Goal: Information Seeking & Learning: Find specific fact

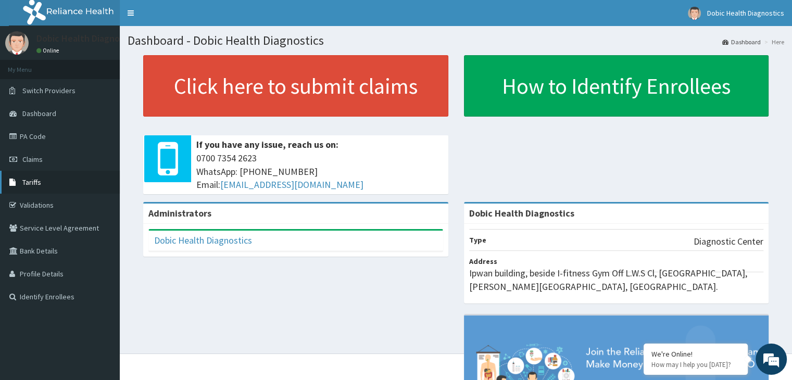
click at [43, 177] on link "Tariffs" at bounding box center [60, 182] width 120 height 23
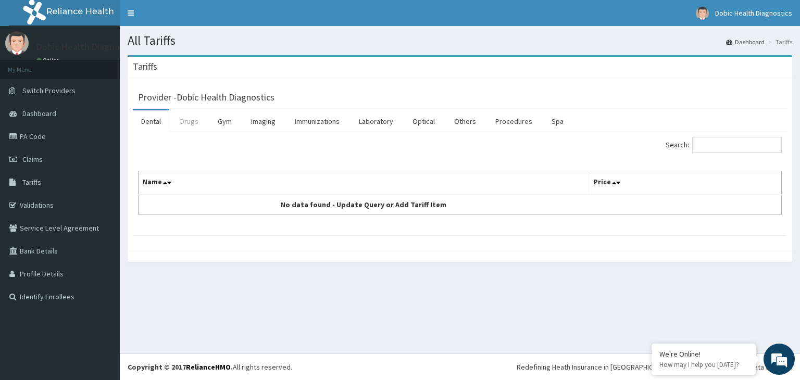
click at [189, 122] on link "Drugs" at bounding box center [189, 121] width 35 height 22
click at [380, 119] on link "Laboratory" at bounding box center [376, 121] width 51 height 22
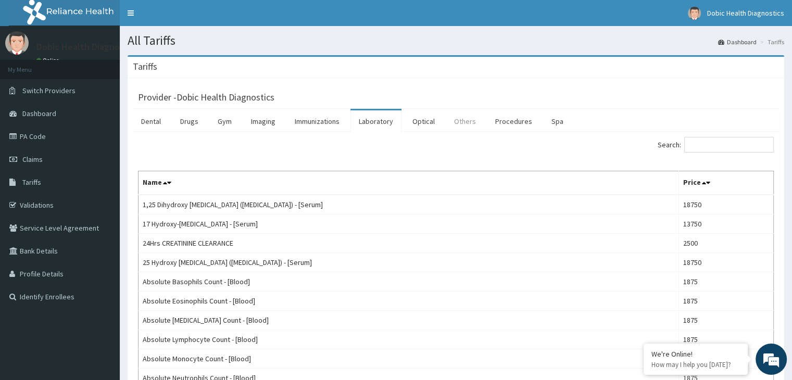
click at [457, 122] on link "Others" at bounding box center [465, 121] width 39 height 22
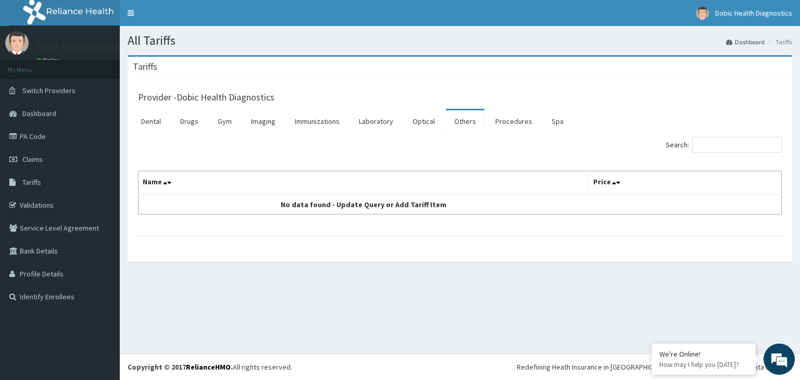
click at [457, 122] on link "Others" at bounding box center [465, 121] width 39 height 22
click at [511, 123] on link "Procedures" at bounding box center [514, 121] width 54 height 22
click at [380, 123] on link "Laboratory" at bounding box center [376, 121] width 51 height 22
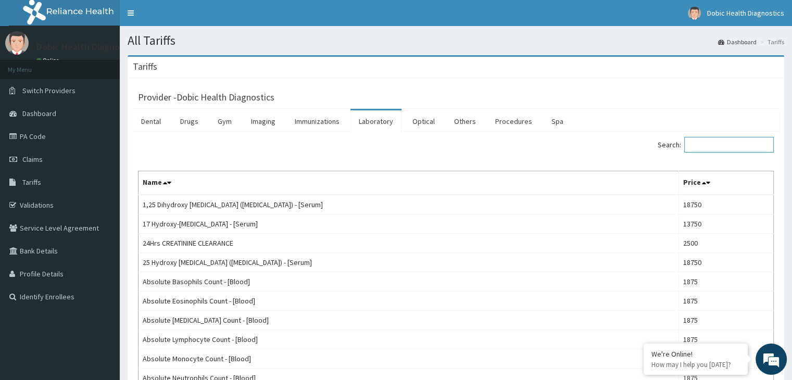
click at [717, 144] on input "Search:" at bounding box center [730, 145] width 90 height 16
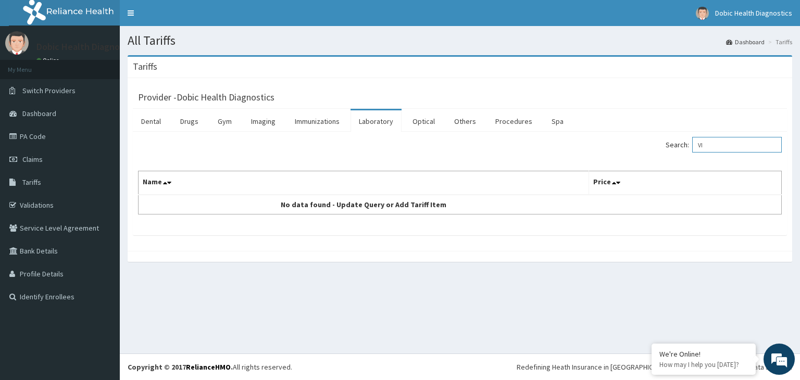
type input "V"
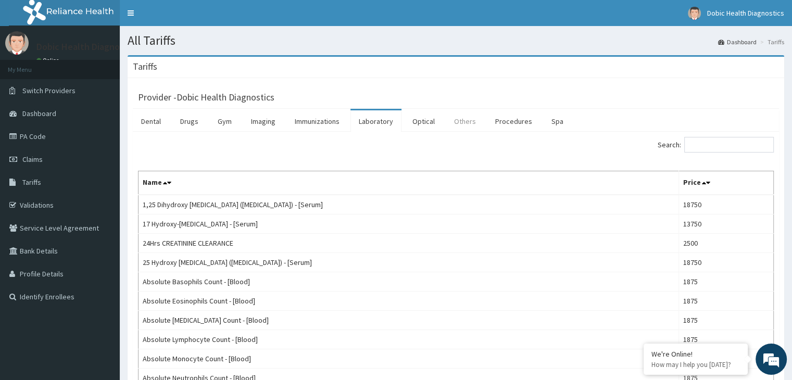
click at [463, 121] on link "Others" at bounding box center [465, 121] width 39 height 22
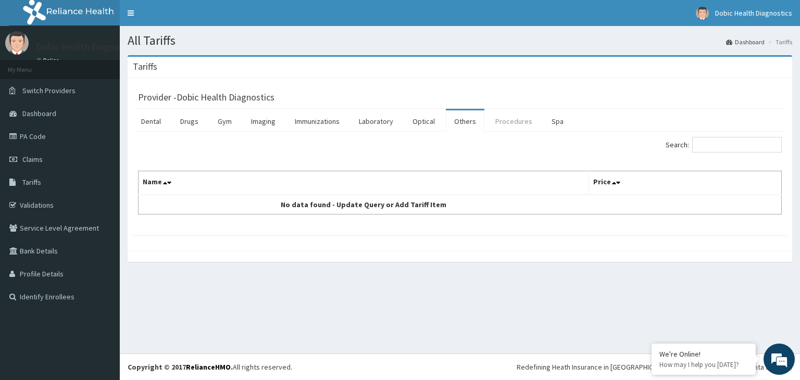
click at [503, 120] on link "Procedures" at bounding box center [514, 121] width 54 height 22
click at [383, 122] on link "Laboratory" at bounding box center [376, 121] width 51 height 22
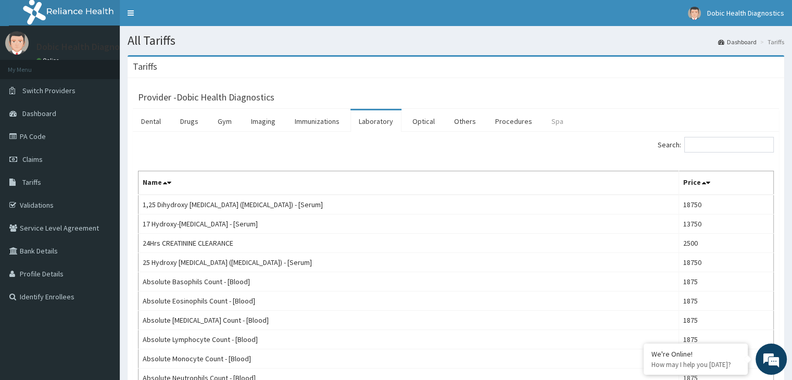
click at [546, 122] on link "Spa" at bounding box center [557, 121] width 29 height 22
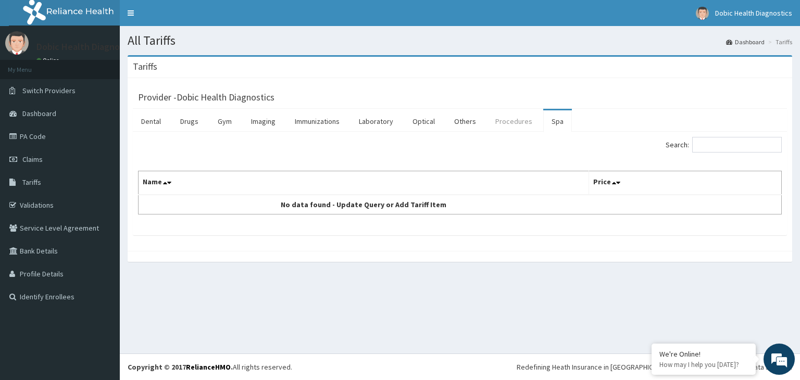
click at [505, 124] on link "Procedures" at bounding box center [514, 121] width 54 height 22
click at [457, 123] on link "Others" at bounding box center [465, 121] width 39 height 22
click at [371, 120] on link "Laboratory" at bounding box center [376, 121] width 51 height 22
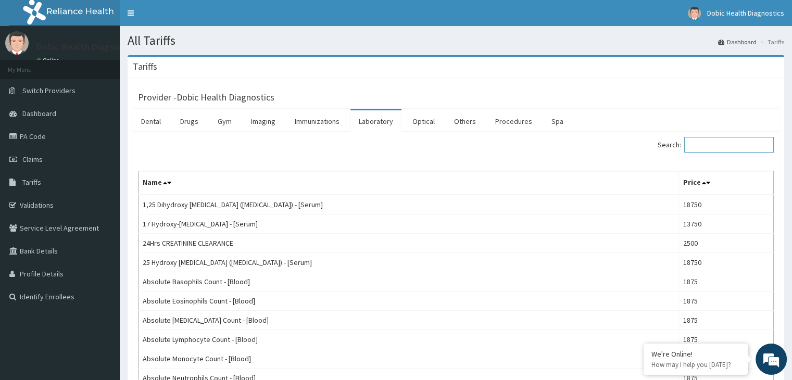
click at [709, 141] on input "Search:" at bounding box center [730, 145] width 90 height 16
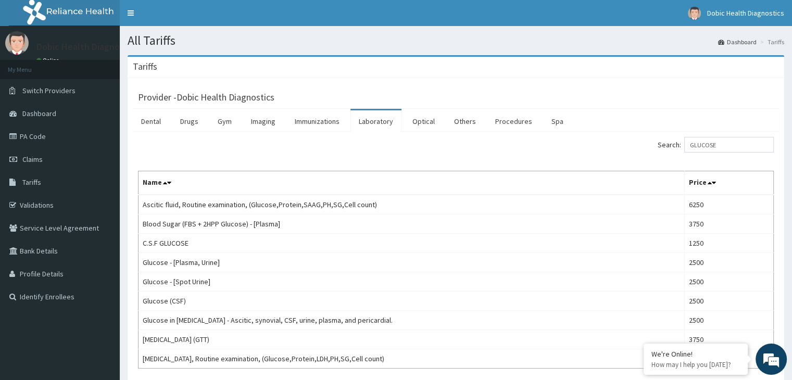
click at [685, 176] on th "Price" at bounding box center [729, 183] width 89 height 24
click at [738, 144] on input "GLUCOSE" at bounding box center [730, 145] width 90 height 16
type input "G"
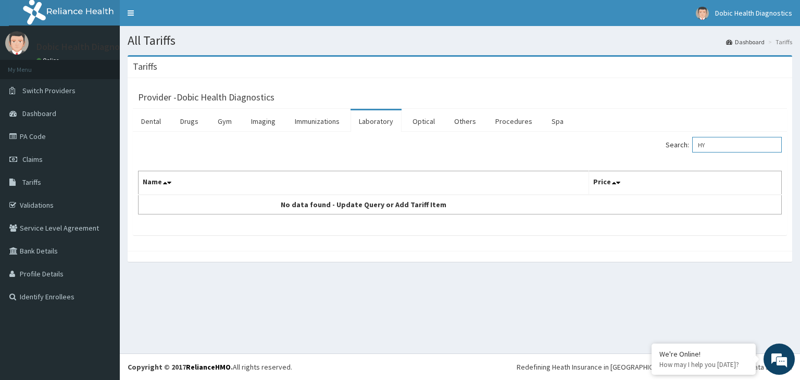
type input "H"
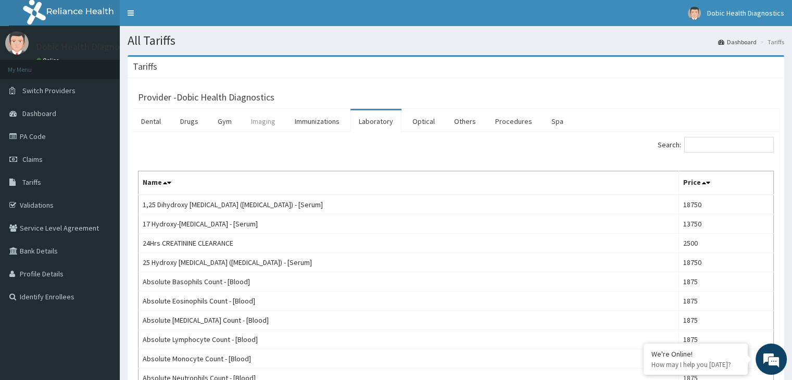
click at [266, 120] on link "Imaging" at bounding box center [263, 121] width 41 height 22
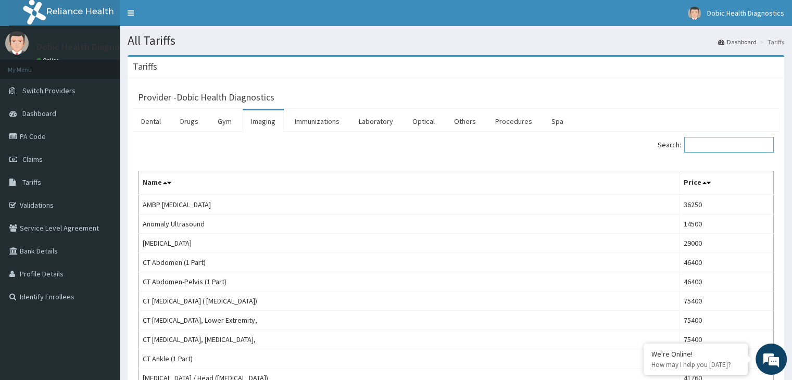
click at [734, 144] on input "Search:" at bounding box center [730, 145] width 90 height 16
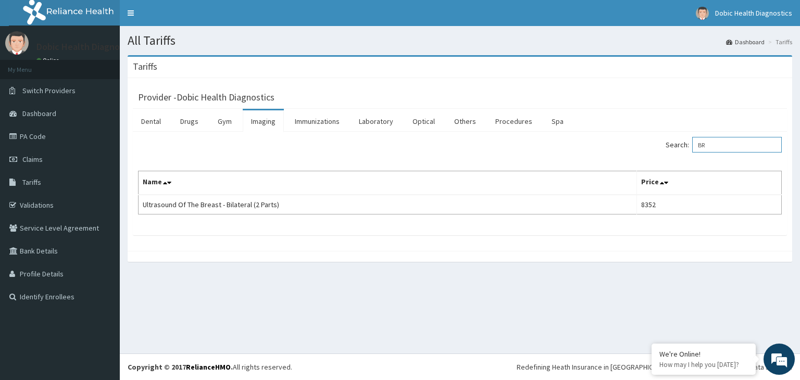
type input "B"
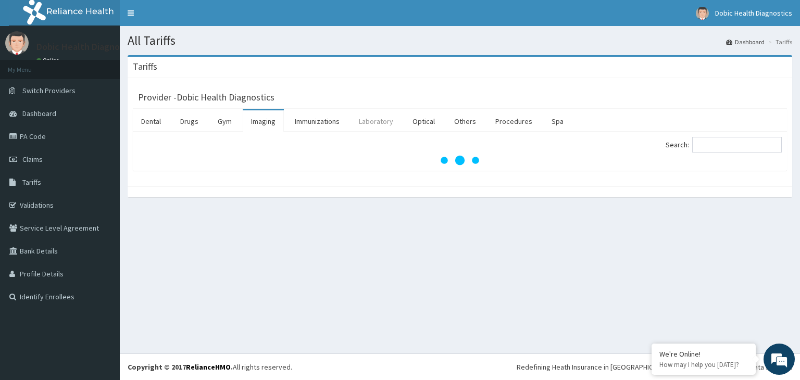
click at [381, 120] on link "Laboratory" at bounding box center [376, 121] width 51 height 22
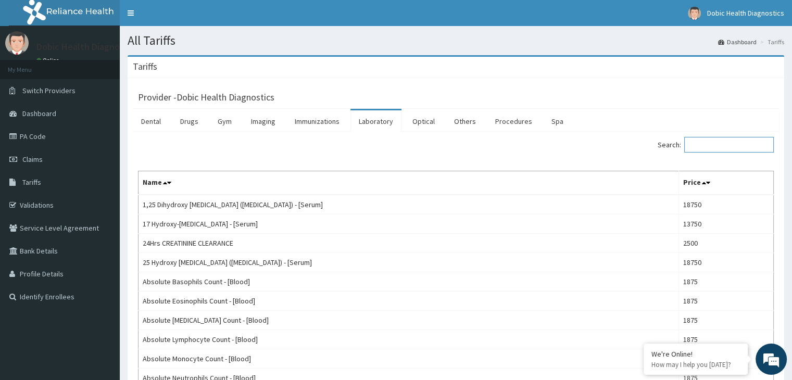
click at [702, 143] on input "Search:" at bounding box center [730, 145] width 90 height 16
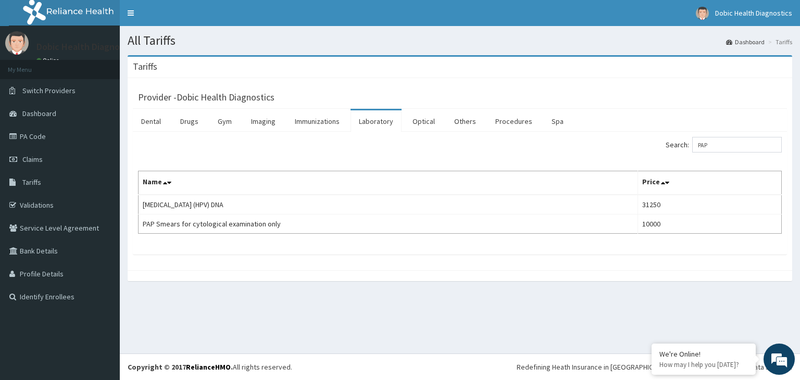
click at [657, 173] on th "Price" at bounding box center [710, 183] width 144 height 24
click at [725, 147] on input "PAP" at bounding box center [737, 145] width 90 height 16
type input "P"
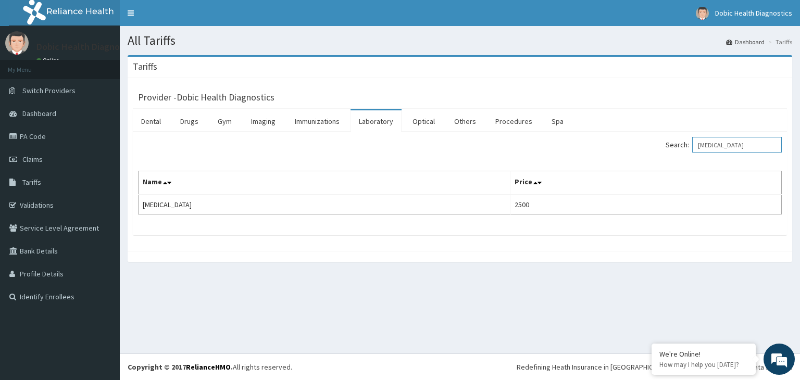
type input "[MEDICAL_DATA]"
click at [258, 117] on link "Imaging" at bounding box center [263, 121] width 41 height 22
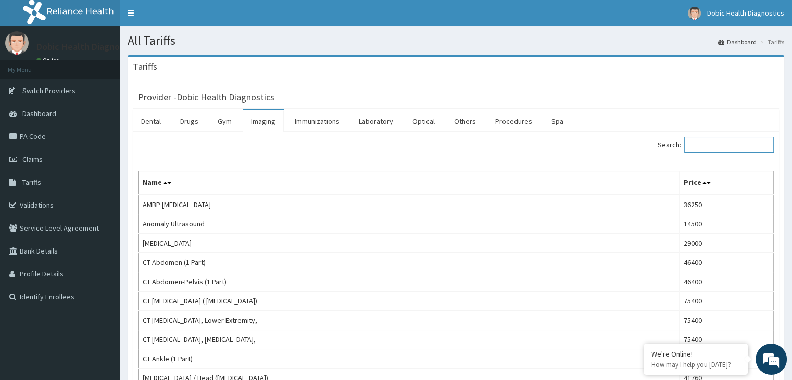
click at [713, 148] on input "Search:" at bounding box center [730, 145] width 90 height 16
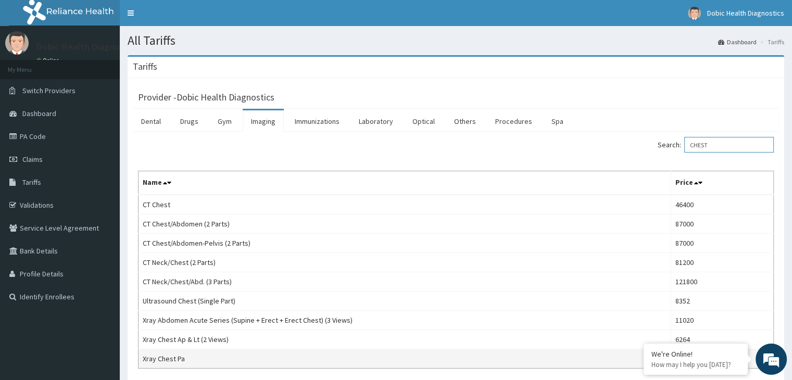
scroll to position [79, 0]
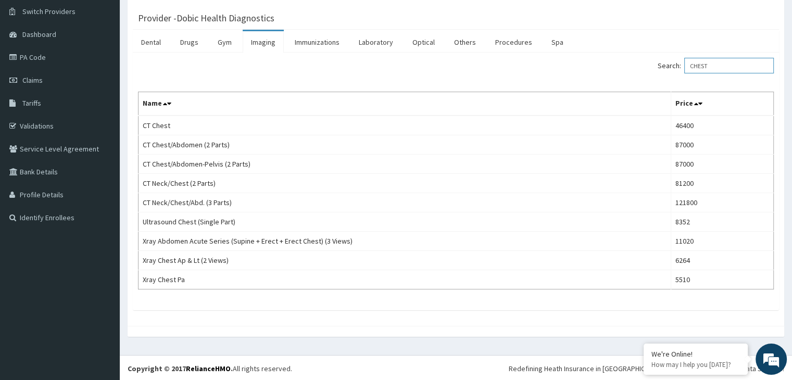
type input "CHEST"
click at [379, 40] on link "Laboratory" at bounding box center [376, 42] width 51 height 22
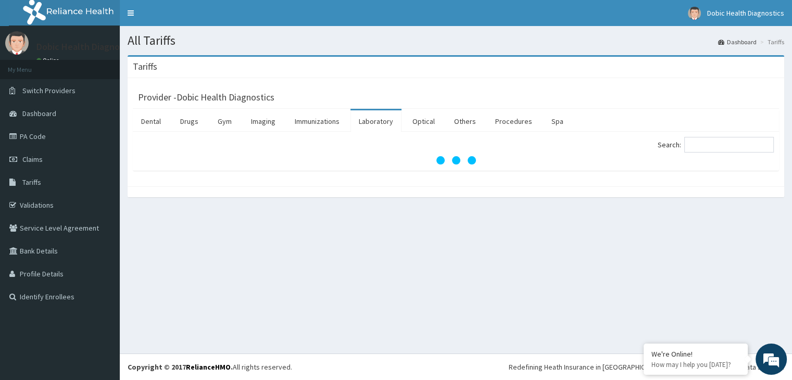
scroll to position [0, 0]
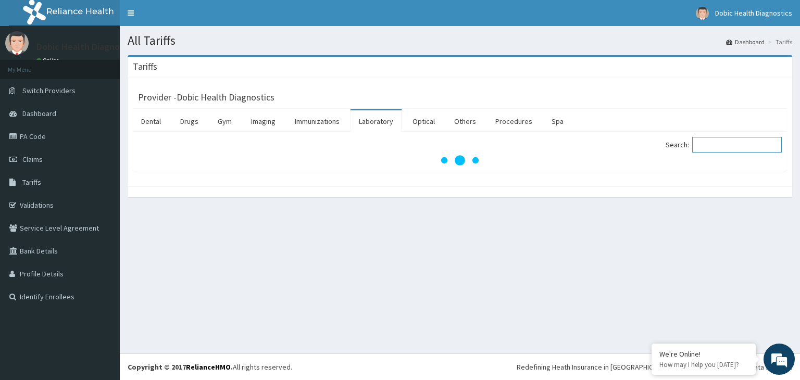
click at [712, 144] on input "Search:" at bounding box center [737, 145] width 90 height 16
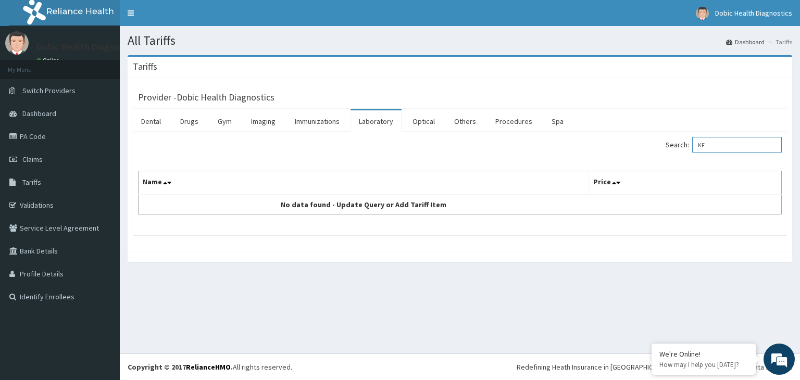
type input "K"
type input "E"
type input "K"
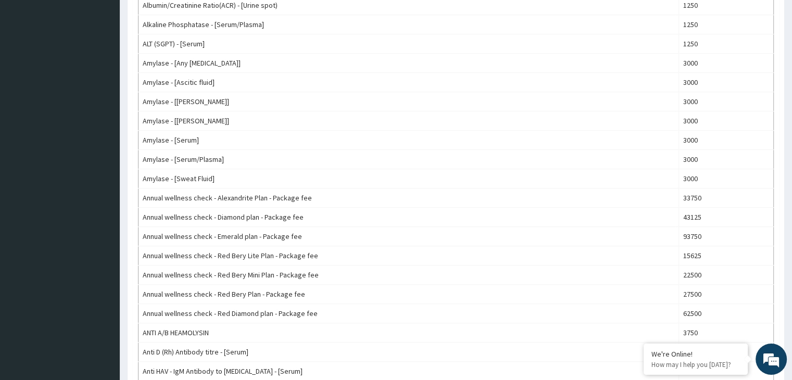
scroll to position [890, 0]
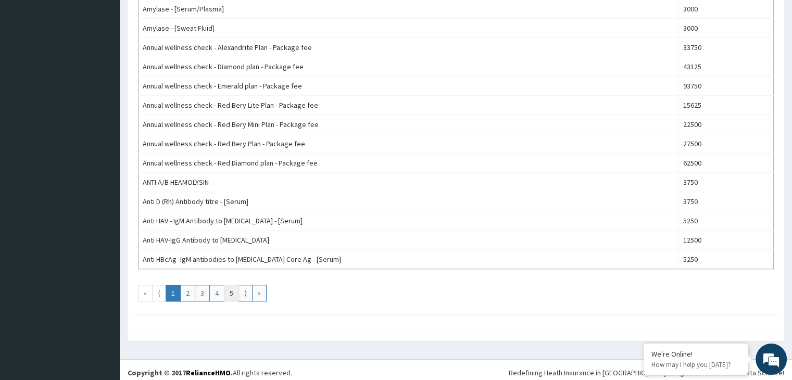
click at [231, 287] on link "5" at bounding box center [231, 293] width 15 height 17
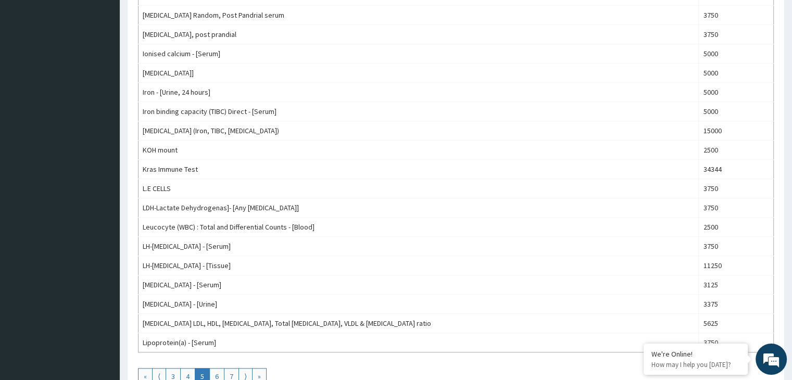
scroll to position [806, 0]
click at [216, 368] on link "6" at bounding box center [216, 376] width 15 height 17
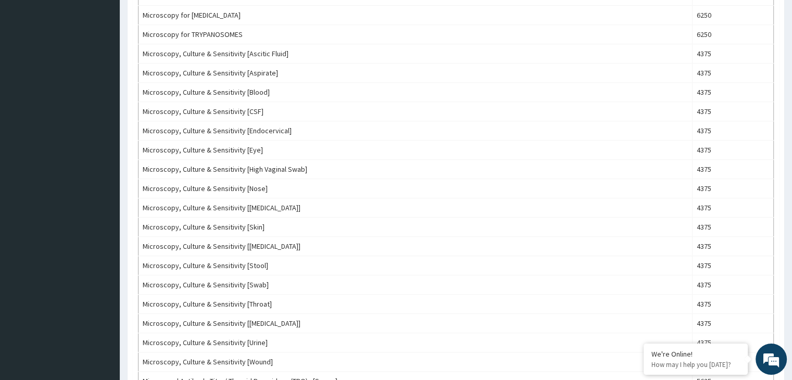
scroll to position [890, 0]
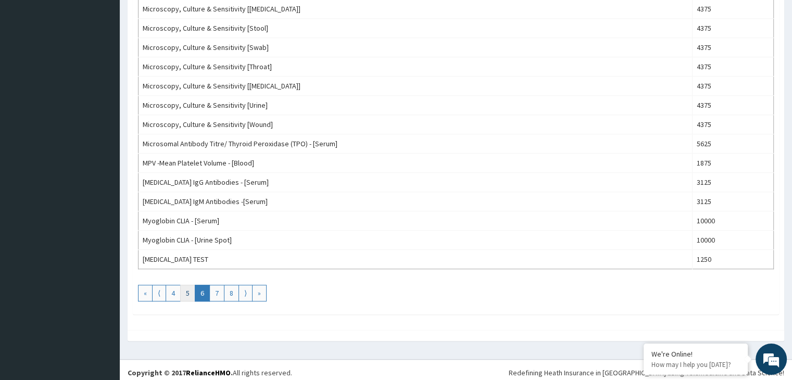
click at [185, 286] on link "5" at bounding box center [187, 293] width 15 height 17
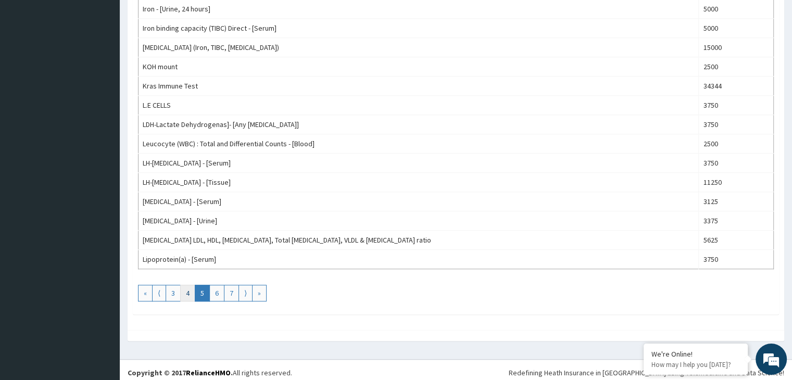
click at [187, 286] on link "4" at bounding box center [187, 293] width 15 height 17
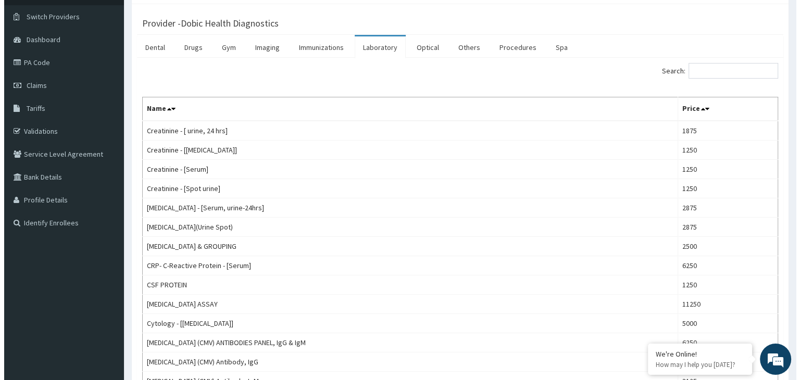
scroll to position [0, 0]
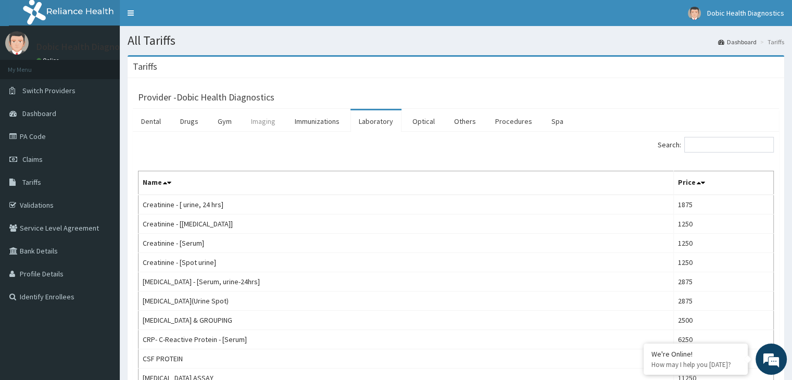
click at [263, 118] on link "Imaging" at bounding box center [263, 121] width 41 height 22
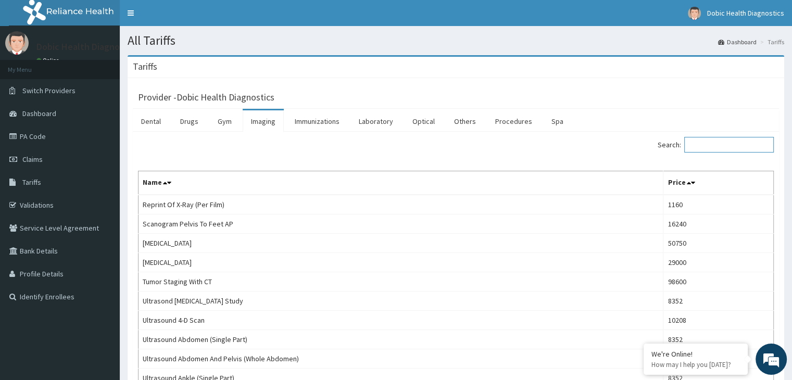
click at [716, 146] on input "Search:" at bounding box center [730, 145] width 90 height 16
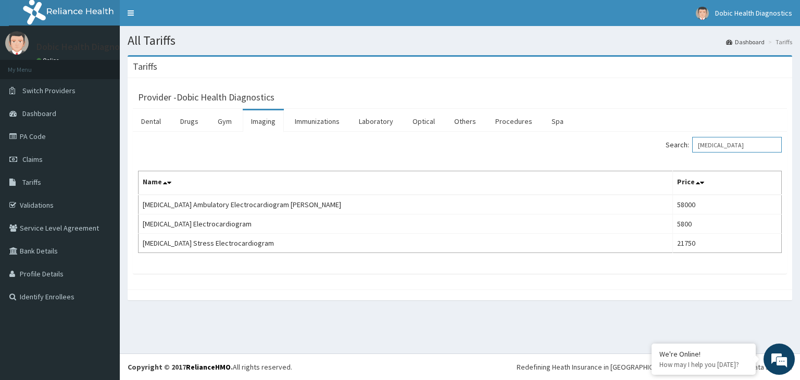
type input "[MEDICAL_DATA]"
